Goal: Check status: Check status

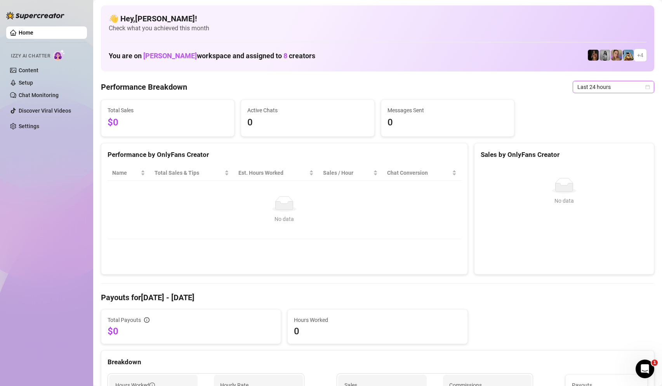
click at [590, 85] on span "Last 24 hours" at bounding box center [613, 87] width 72 height 12
click at [593, 102] on div "Last 24 hours" at bounding box center [607, 102] width 69 height 9
click at [591, 84] on span "Last 24 hours" at bounding box center [613, 87] width 72 height 12
click at [604, 118] on div "Last 7 days" at bounding box center [607, 115] width 69 height 9
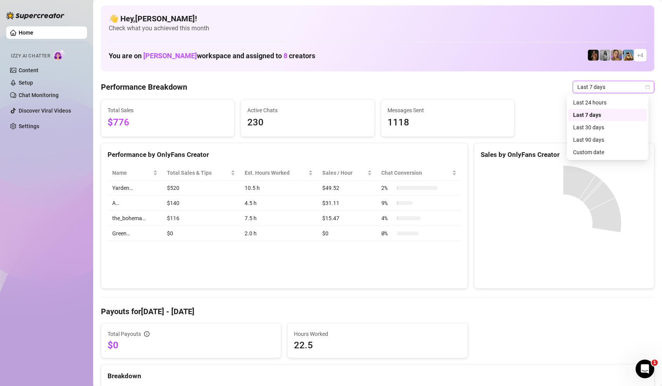
click at [606, 90] on span "Last 7 days" at bounding box center [613, 87] width 72 height 12
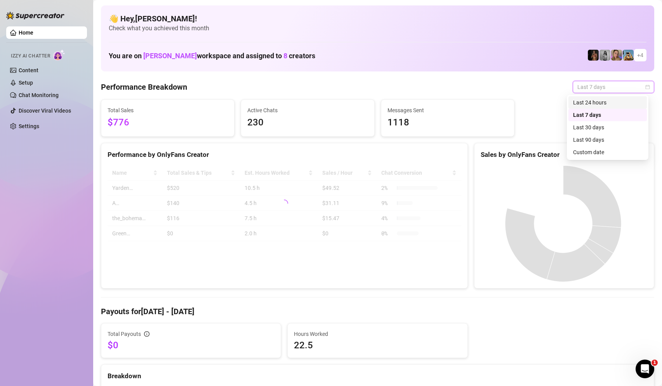
click at [606, 106] on div "Last 24 hours" at bounding box center [607, 102] width 69 height 9
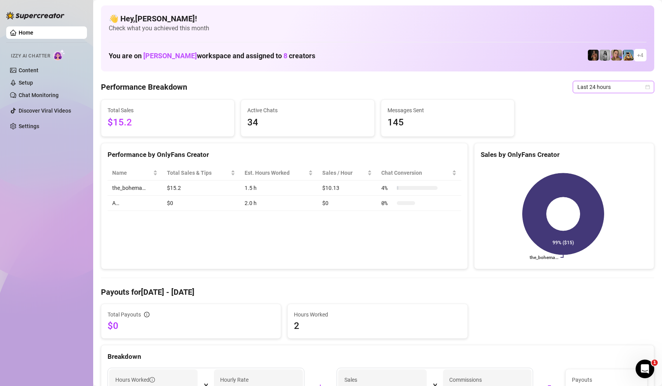
click at [609, 82] on span "Last 24 hours" at bounding box center [613, 87] width 72 height 12
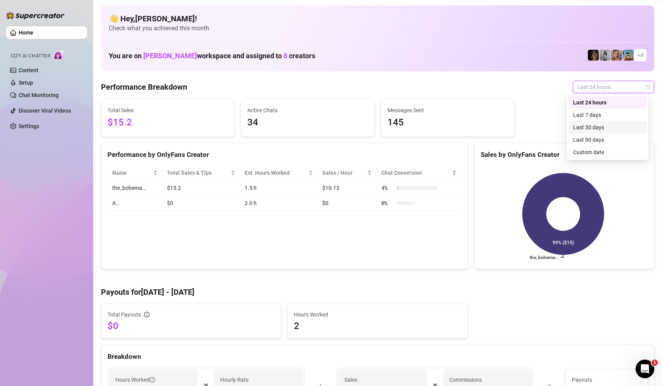
click at [594, 133] on div "Last 30 days" at bounding box center [607, 127] width 78 height 12
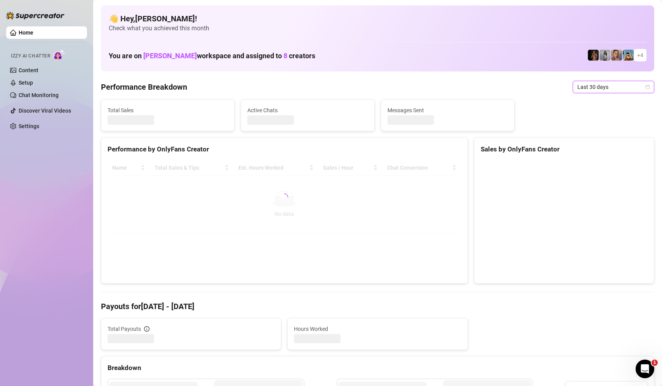
click at [590, 85] on span "Last 30 days" at bounding box center [613, 87] width 72 height 12
click at [595, 104] on div "Last 24 hours" at bounding box center [607, 102] width 69 height 9
